Goal: Information Seeking & Learning: Learn about a topic

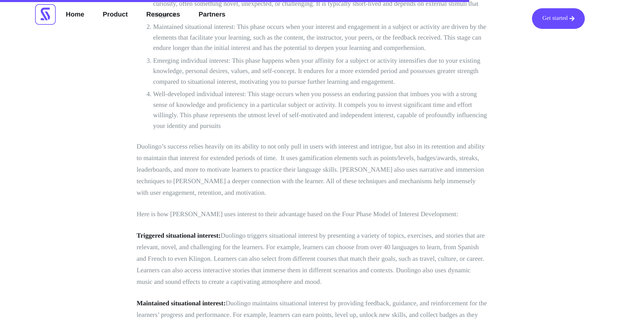
scroll to position [2414, 0]
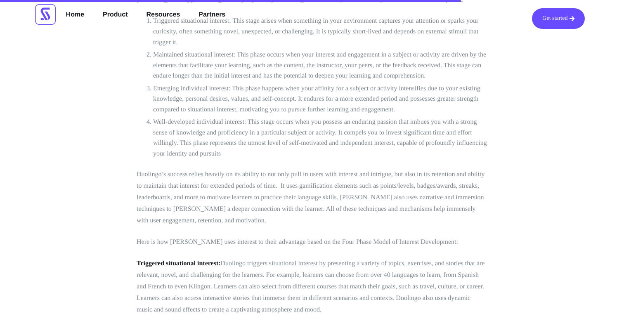
click at [11, 0] on div at bounding box center [230, 1] width 461 height 2
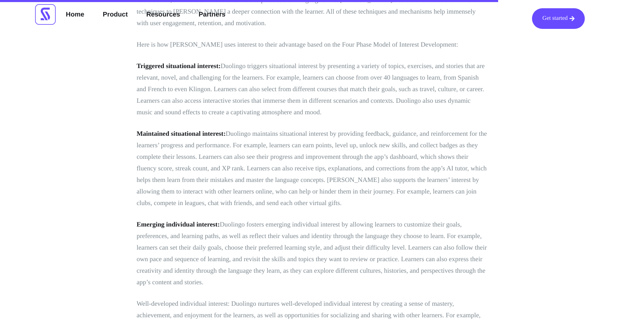
scroll to position [2609, 0]
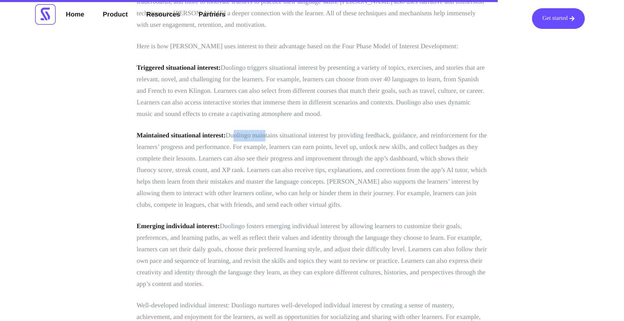
drag, startPoint x: 230, startPoint y: 122, endPoint x: 264, endPoint y: 127, distance: 34.6
click at [264, 130] on p "Maintained situational interest: [PERSON_NAME] maintains situational interest b…" at bounding box center [312, 170] width 351 height 81
click at [219, 137] on p "Maintained situational interest: [PERSON_NAME] maintains situational interest b…" at bounding box center [312, 170] width 351 height 81
click at [256, 137] on p "Maintained situational interest: [PERSON_NAME] maintains situational interest b…" at bounding box center [312, 170] width 351 height 81
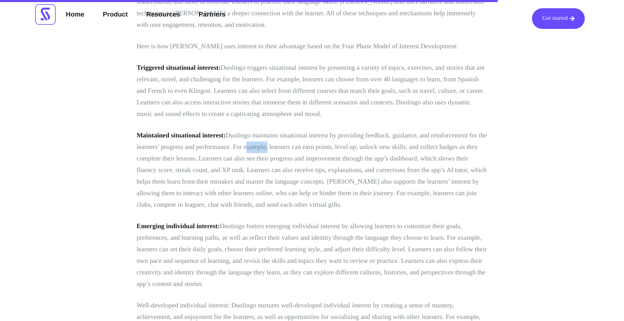
click at [256, 137] on p "Maintained situational interest: [PERSON_NAME] maintains situational interest b…" at bounding box center [312, 170] width 351 height 81
click at [321, 136] on p "Maintained situational interest: [PERSON_NAME] maintains situational interest b…" at bounding box center [312, 170] width 351 height 81
click at [336, 135] on p "Maintained situational interest: [PERSON_NAME] maintains situational interest b…" at bounding box center [312, 170] width 351 height 81
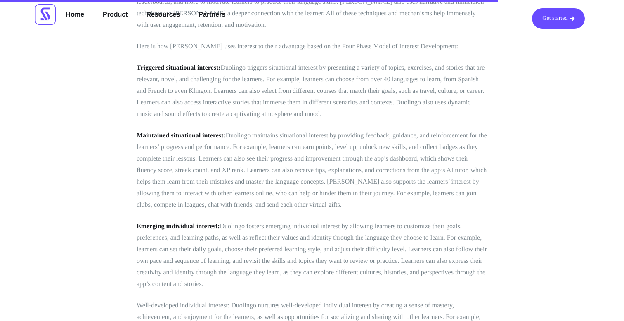
click at [351, 135] on p "Maintained situational interest: [PERSON_NAME] maintains situational interest b…" at bounding box center [312, 170] width 351 height 81
click at [363, 136] on p "Maintained situational interest: [PERSON_NAME] maintains situational interest b…" at bounding box center [312, 170] width 351 height 81
click at [358, 150] on p "Maintained situational interest: [PERSON_NAME] maintains situational interest b…" at bounding box center [312, 170] width 351 height 81
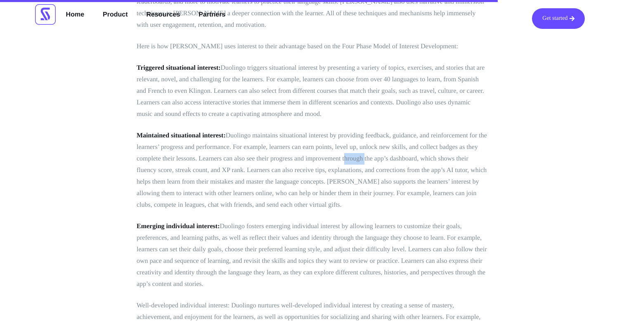
click at [358, 150] on p "Maintained situational interest: [PERSON_NAME] maintains situational interest b…" at bounding box center [312, 170] width 351 height 81
click at [389, 149] on p "Maintained situational interest: [PERSON_NAME] maintains situational interest b…" at bounding box center [312, 170] width 351 height 81
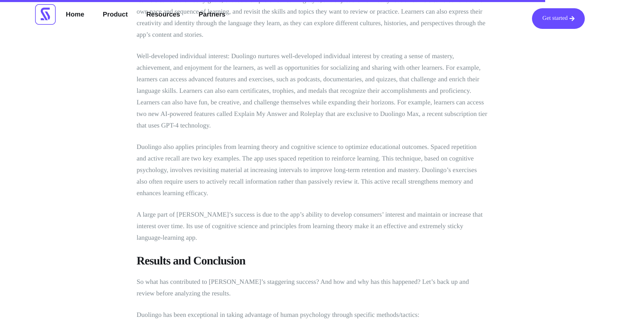
scroll to position [2857, 0]
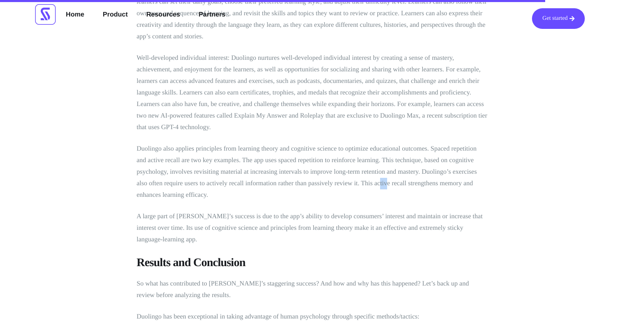
drag, startPoint x: 379, startPoint y: 171, endPoint x: 386, endPoint y: 172, distance: 6.7
click at [386, 172] on p "Duolingo also applies principles from learning theory and cognitive science to …" at bounding box center [312, 172] width 351 height 58
click at [379, 173] on p "Duolingo also applies principles from learning theory and cognitive science to …" at bounding box center [312, 172] width 351 height 58
click at [366, 174] on p "Duolingo also applies principles from learning theory and cognitive science to …" at bounding box center [312, 172] width 351 height 58
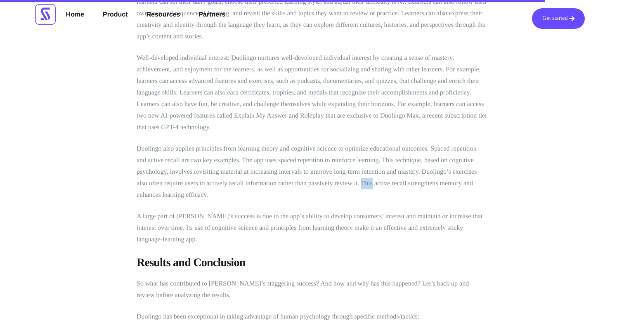
click at [366, 174] on p "Duolingo also applies principles from learning theory and cognitive science to …" at bounding box center [312, 172] width 351 height 58
click at [341, 171] on p "Duolingo also applies principles from learning theory and cognitive science to …" at bounding box center [312, 172] width 351 height 58
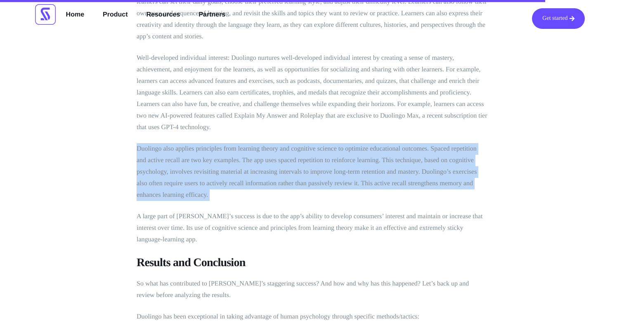
click at [341, 171] on p "Duolingo also applies principles from learning theory and cognitive science to …" at bounding box center [312, 172] width 351 height 58
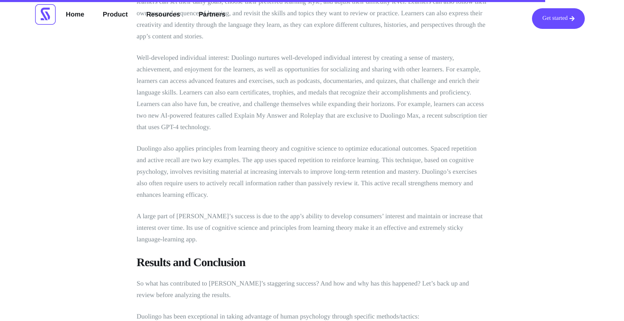
click at [351, 173] on p "Duolingo also applies principles from learning theory and cognitive science to …" at bounding box center [312, 172] width 351 height 58
click at [223, 256] on h3 "Results and Conclusion" at bounding box center [312, 263] width 351 height 15
click at [186, 256] on h3 "Results and Conclusion" at bounding box center [312, 263] width 351 height 15
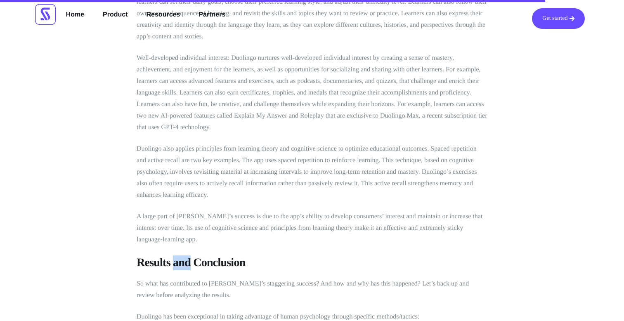
click at [186, 256] on h3 "Results and Conclusion" at bounding box center [312, 263] width 351 height 15
click at [165, 256] on h3 "Results and Conclusion" at bounding box center [312, 263] width 351 height 15
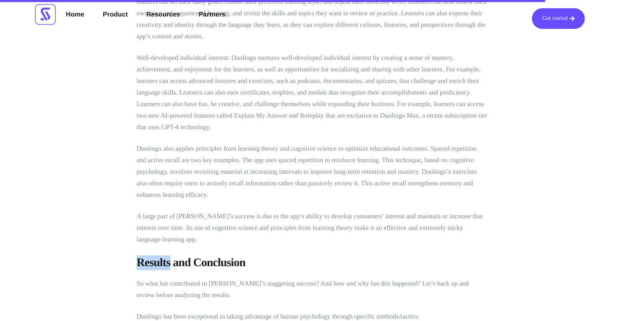
click at [165, 256] on h3 "Results and Conclusion" at bounding box center [312, 263] width 351 height 15
click at [184, 256] on h3 "Results and Conclusion" at bounding box center [312, 263] width 351 height 15
click at [212, 256] on h3 "Results and Conclusion" at bounding box center [312, 263] width 351 height 15
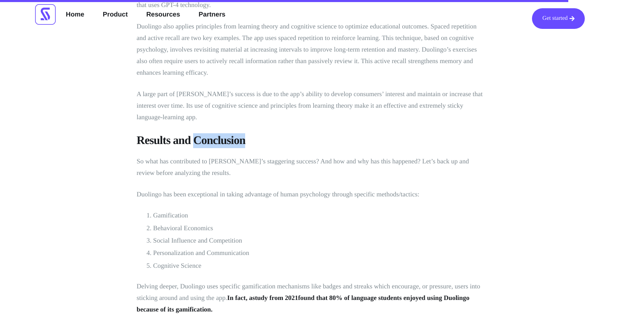
scroll to position [2982, 0]
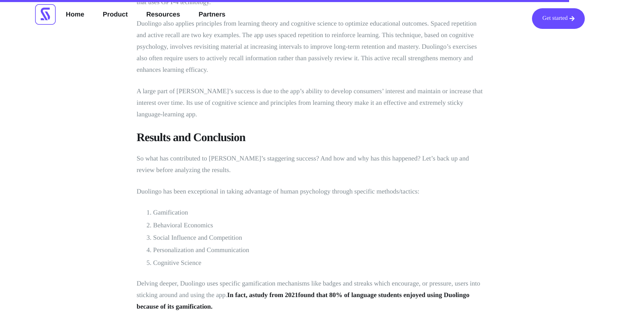
click at [221, 258] on li "Cognitive Science" at bounding box center [320, 263] width 334 height 11
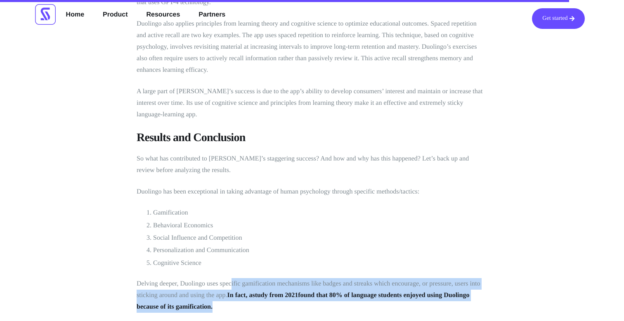
drag, startPoint x: 231, startPoint y: 274, endPoint x: 276, endPoint y: 306, distance: 54.8
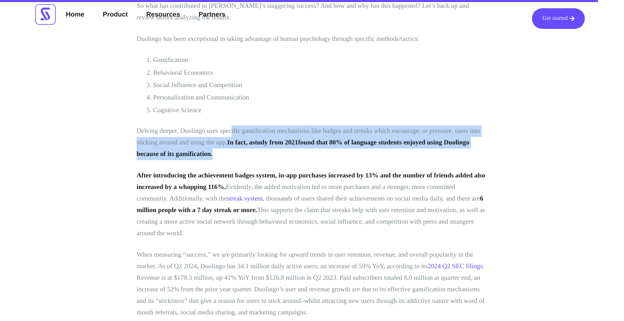
scroll to position [3132, 0]
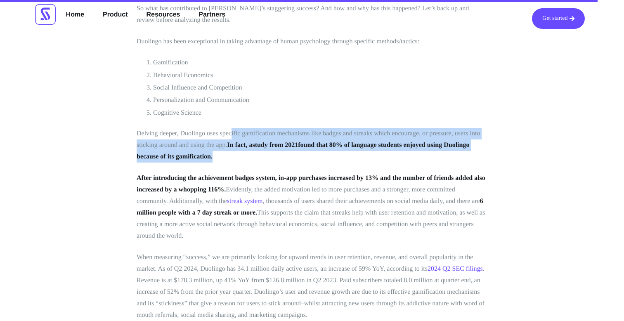
click at [219, 146] on p "Delving deeper, Duolingo uses specific gamification mechanisms like badges and …" at bounding box center [312, 145] width 351 height 35
click at [204, 142] on strong "found that 80% of language students enjoyed using Duolingo because of its gamif…" at bounding box center [303, 151] width 333 height 19
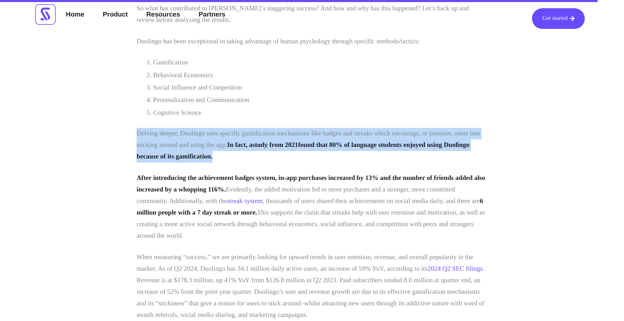
click at [247, 142] on strong "In fact, a" at bounding box center [239, 145] width 25 height 7
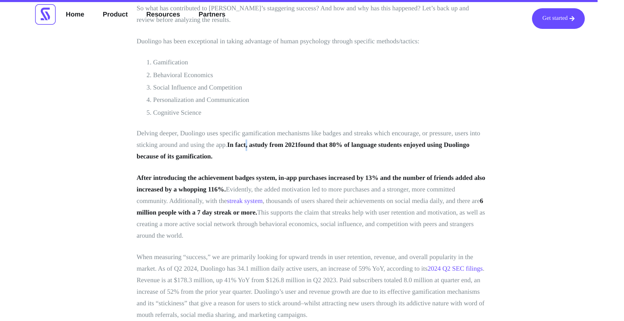
click at [247, 142] on strong "In fact, a" at bounding box center [239, 145] width 25 height 7
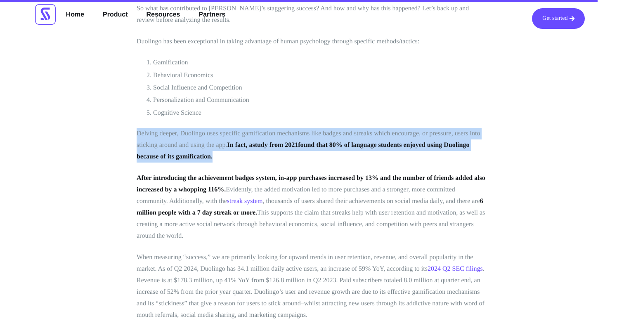
click at [247, 142] on strong "In fact, a" at bounding box center [239, 145] width 25 height 7
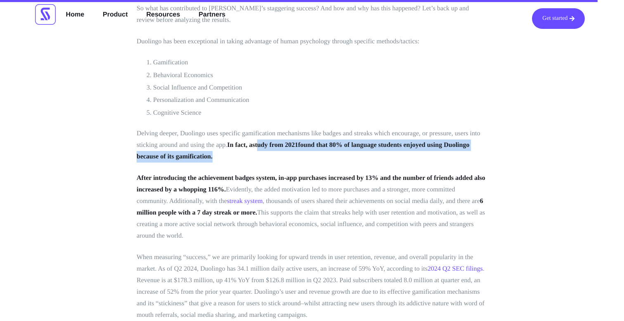
drag, startPoint x: 261, startPoint y: 138, endPoint x: 310, endPoint y: 154, distance: 50.9
click at [152, 175] on strong "After introducing the achievement badges system, in-app purchases increased by …" at bounding box center [311, 184] width 349 height 19
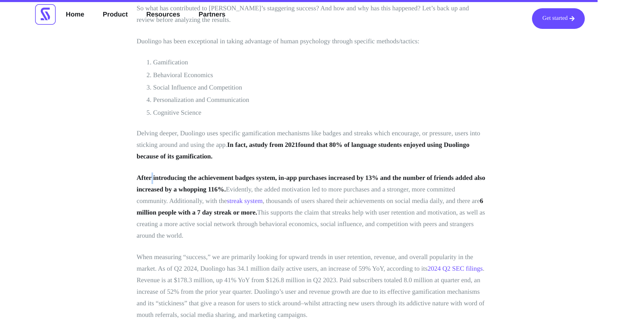
click at [152, 175] on strong "After introducing the achievement badges system, in-app purchases increased by …" at bounding box center [311, 184] width 349 height 19
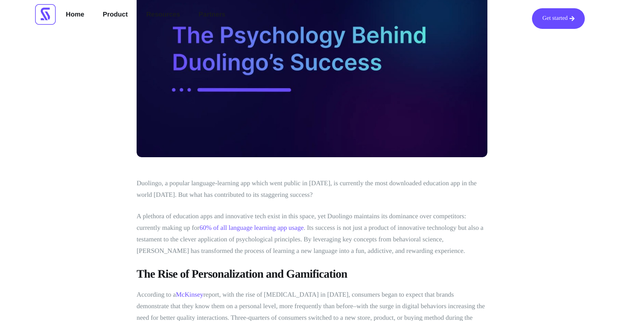
scroll to position [0, 0]
